Goal: Task Accomplishment & Management: Use online tool/utility

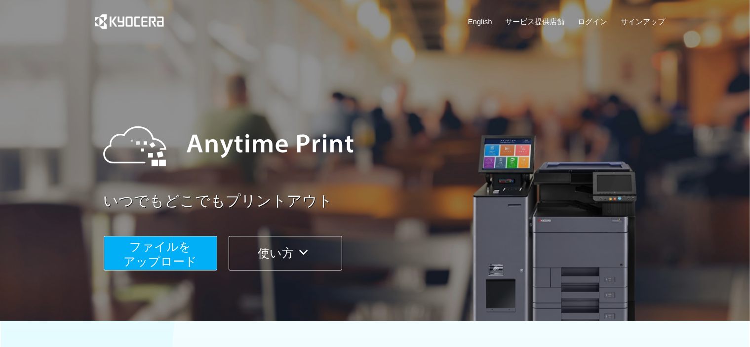
click at [180, 256] on span "ファイルを ​​アップロード" at bounding box center [160, 254] width 74 height 28
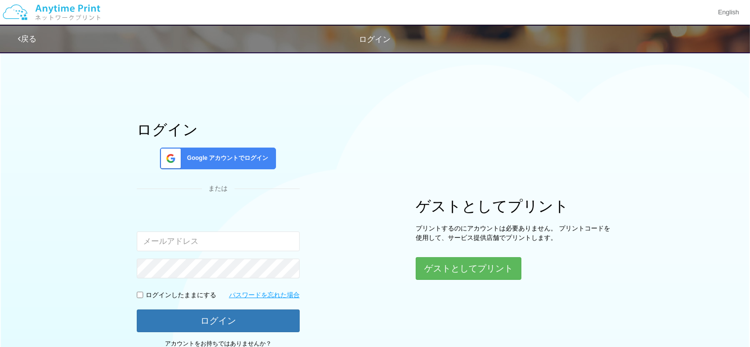
click at [245, 163] on div "Google アカウントでログイン" at bounding box center [218, 159] width 116 height 22
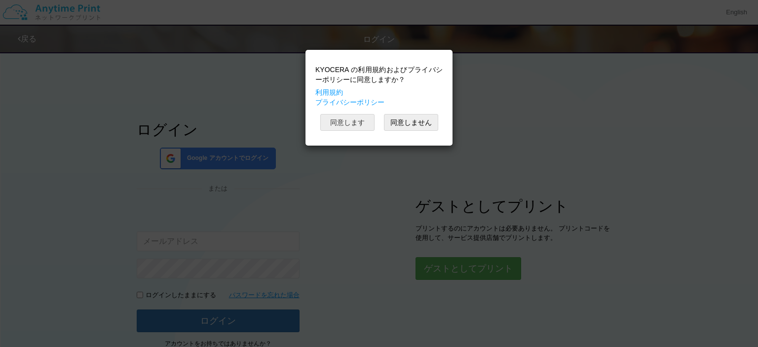
click at [353, 126] on button "同意します" at bounding box center [347, 122] width 54 height 17
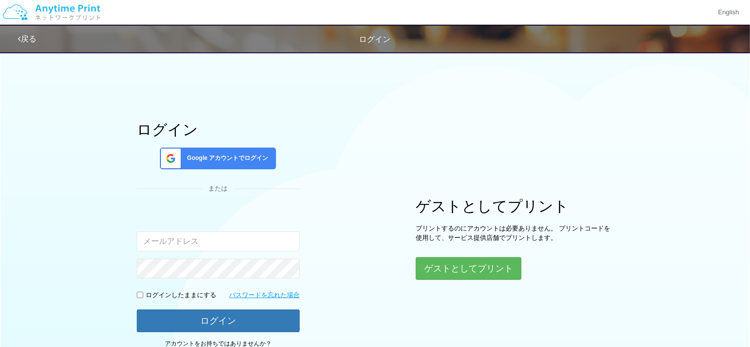
click at [231, 159] on span "Google アカウントでログイン" at bounding box center [225, 158] width 85 height 8
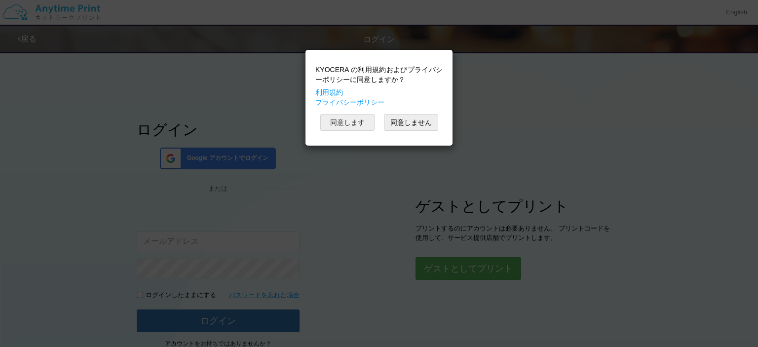
click at [344, 126] on button "同意します" at bounding box center [347, 122] width 54 height 17
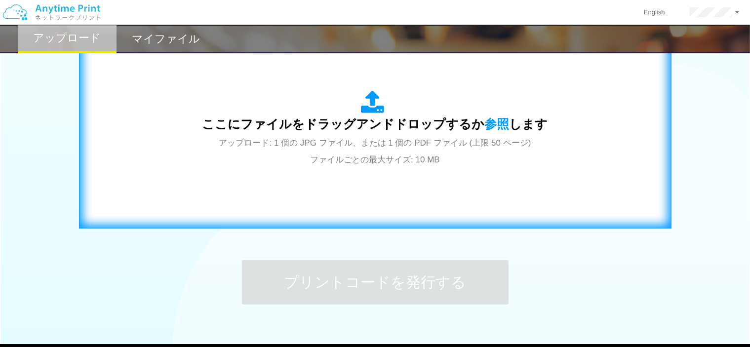
scroll to position [296, 0]
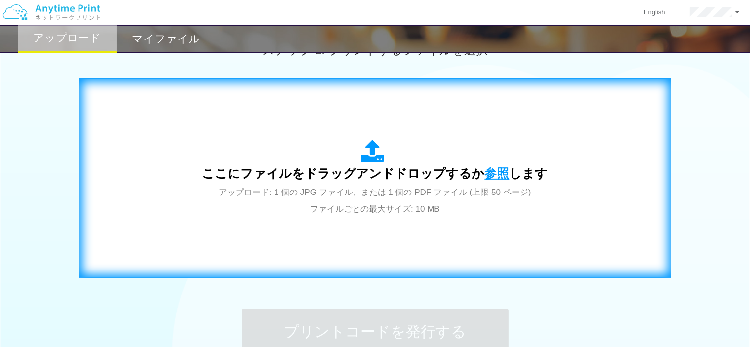
click at [494, 175] on span "参照" at bounding box center [497, 173] width 25 height 14
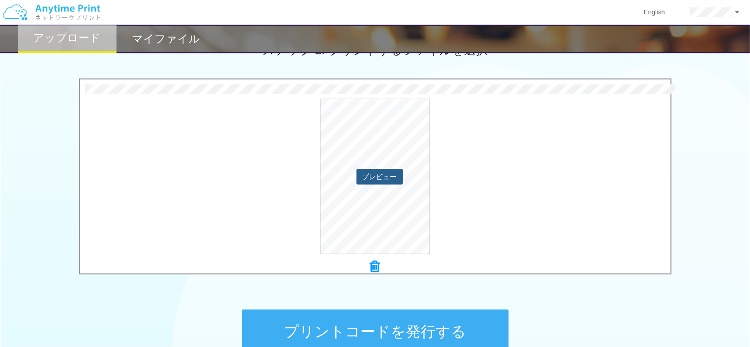
click at [390, 177] on button "プレビュー" at bounding box center [379, 177] width 46 height 16
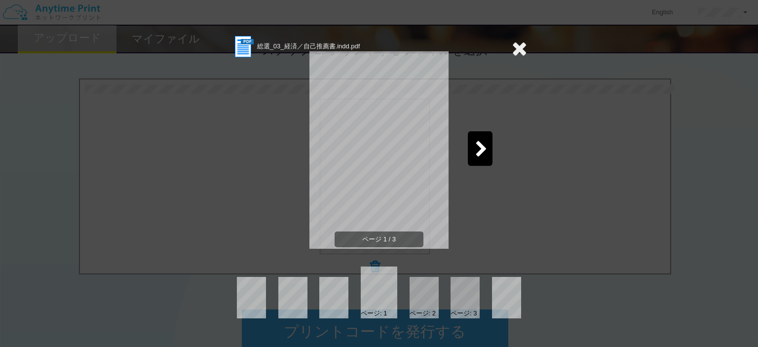
click at [480, 145] on icon at bounding box center [481, 149] width 12 height 17
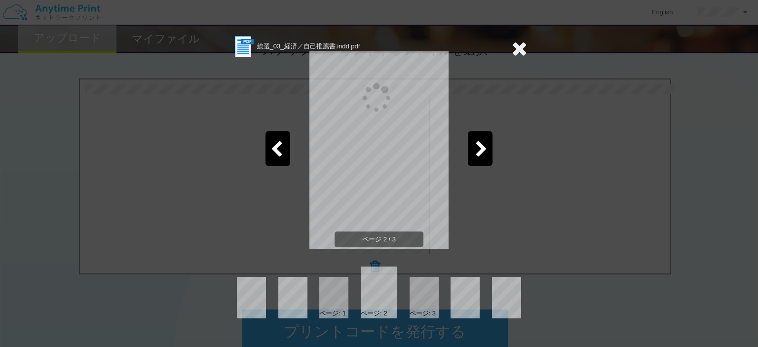
click at [481, 145] on icon at bounding box center [481, 149] width 12 height 17
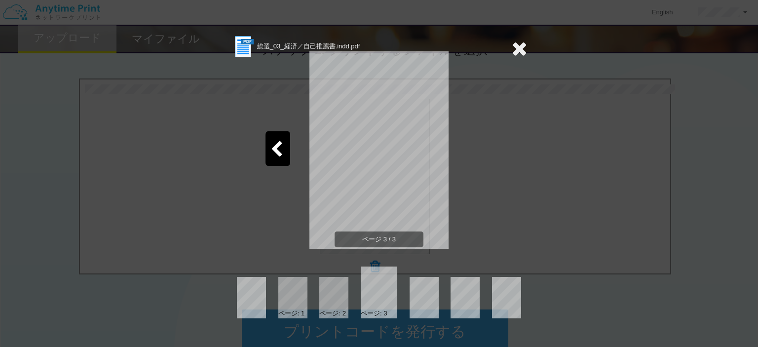
drag, startPoint x: 506, startPoint y: 208, endPoint x: 509, endPoint y: 180, distance: 28.2
click at [506, 206] on div "ページ 3 / 3" at bounding box center [379, 157] width 296 height 197
click at [521, 47] on icon at bounding box center [519, 49] width 15 height 20
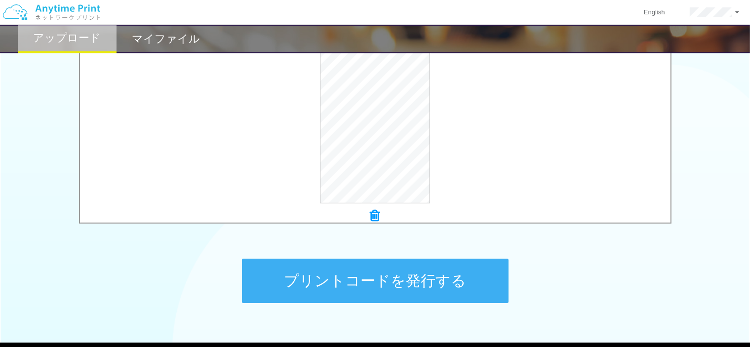
scroll to position [403, 0]
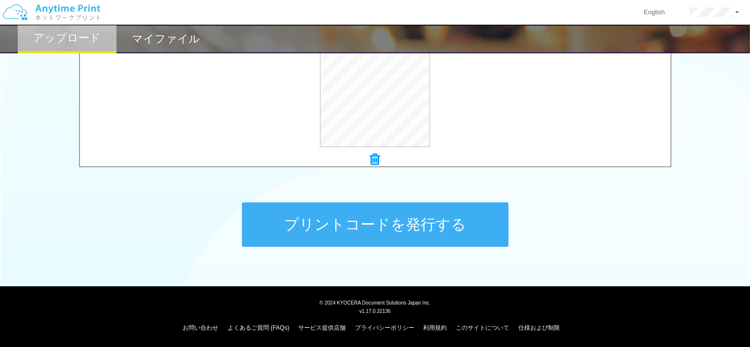
click at [408, 221] on button "プリントコードを発行する" at bounding box center [375, 224] width 267 height 44
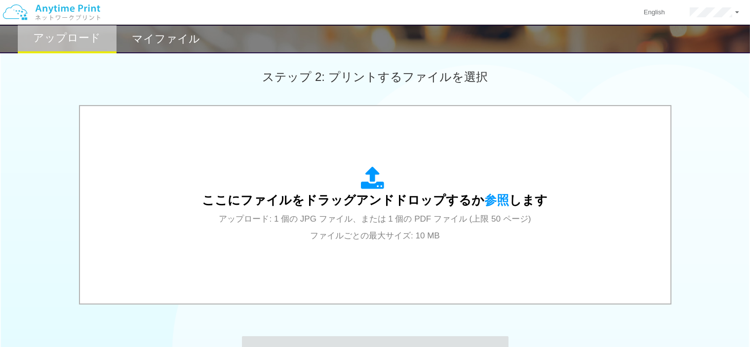
scroll to position [346, 0]
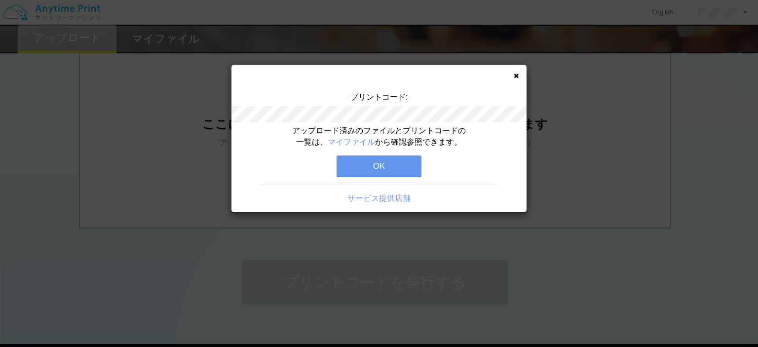
click at [383, 161] on button "OK" at bounding box center [379, 166] width 85 height 22
